Goal: Check status: Check status

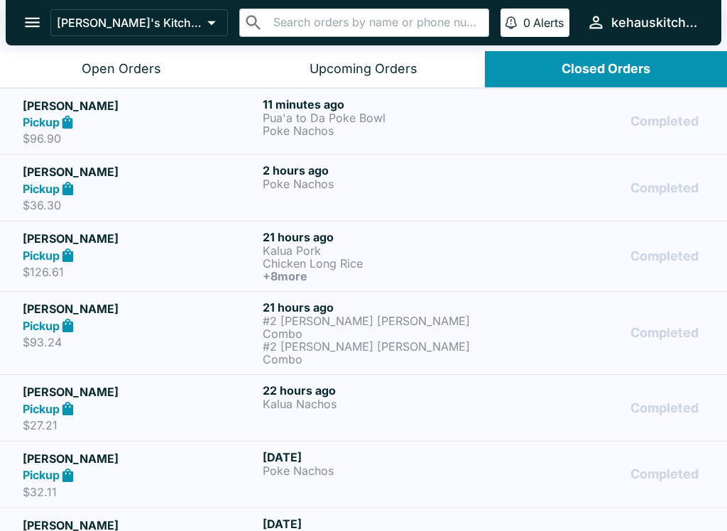
scroll to position [26, 0]
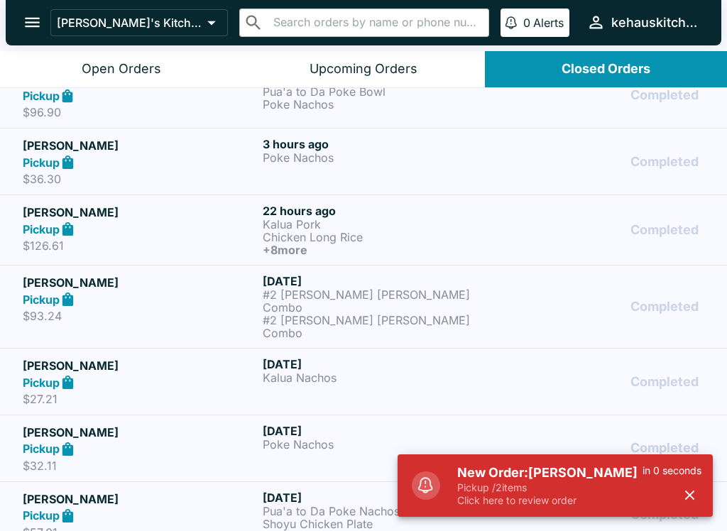
click at [118, 88] on div "Pickup" at bounding box center [140, 96] width 234 height 16
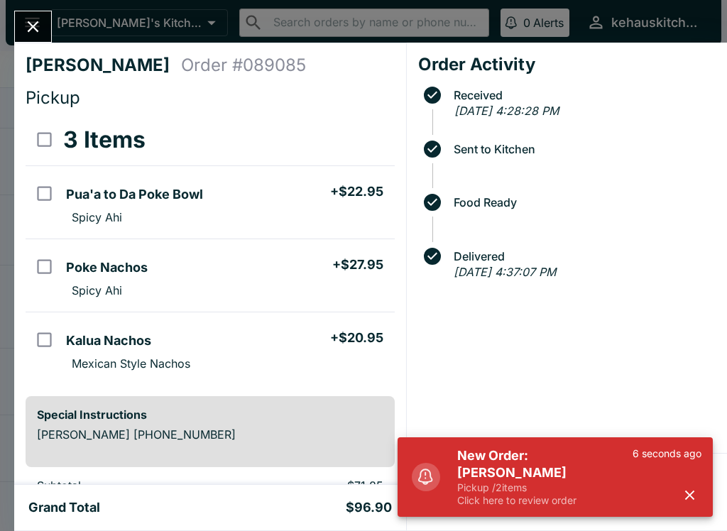
click at [25, 32] on icon "Close" at bounding box center [32, 26] width 19 height 19
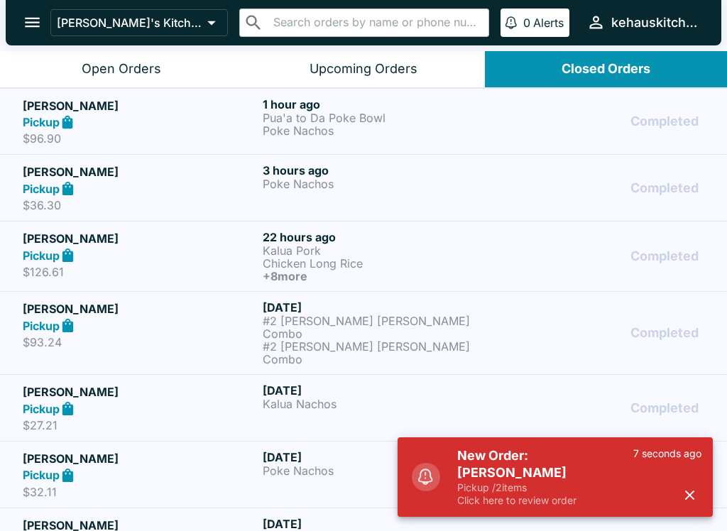
click at [485, 501] on p "Click here to review order" at bounding box center [545, 500] width 176 height 13
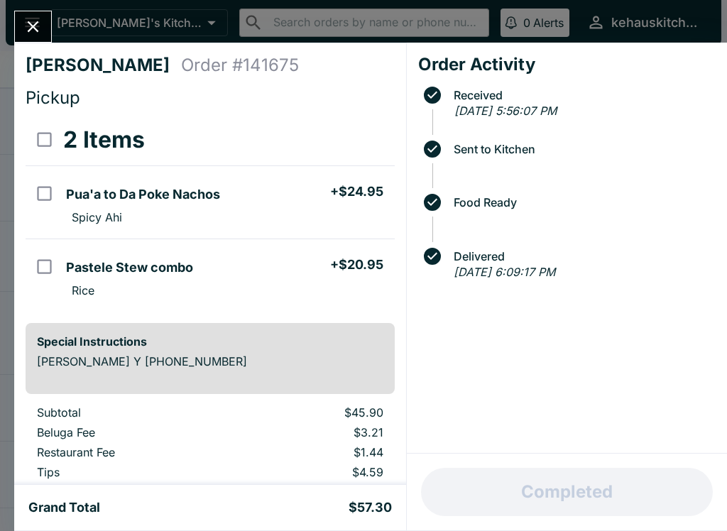
click at [37, 31] on icon "Close" at bounding box center [33, 26] width 11 height 11
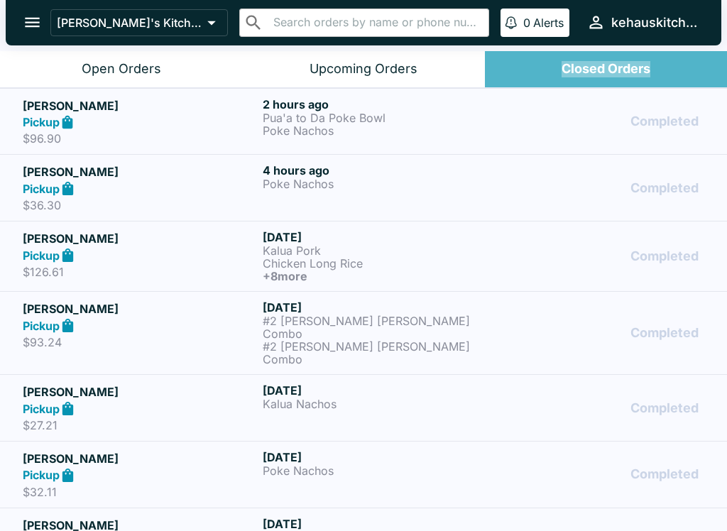
click at [558, 80] on button "Closed Orders" at bounding box center [606, 69] width 242 height 36
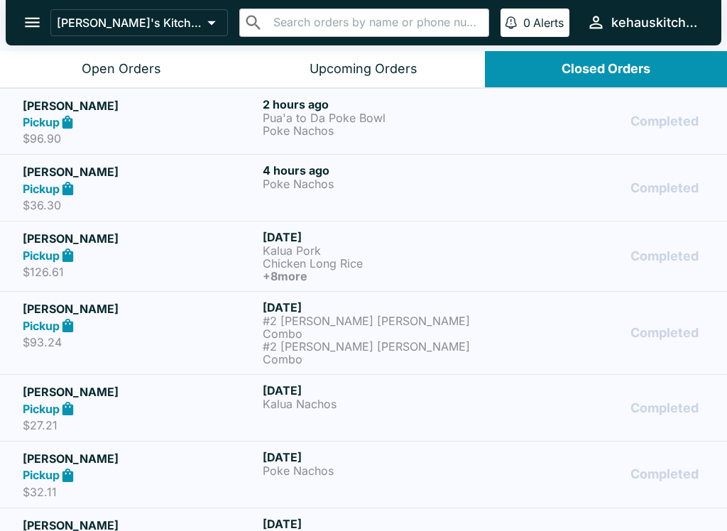
click at [336, 70] on div "Upcoming Orders" at bounding box center [364, 69] width 108 height 16
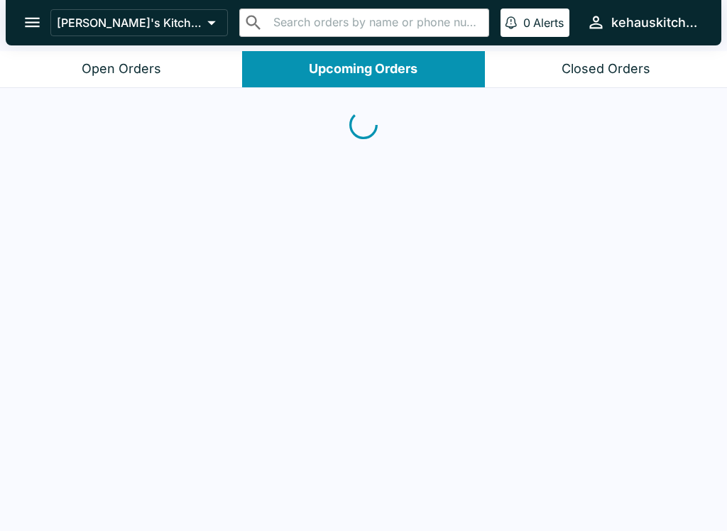
click at [357, 80] on button "Upcoming Orders" at bounding box center [363, 69] width 242 height 36
click at [92, 55] on button "Open Orders" at bounding box center [121, 69] width 242 height 36
